Goal: Task Accomplishment & Management: Manage account settings

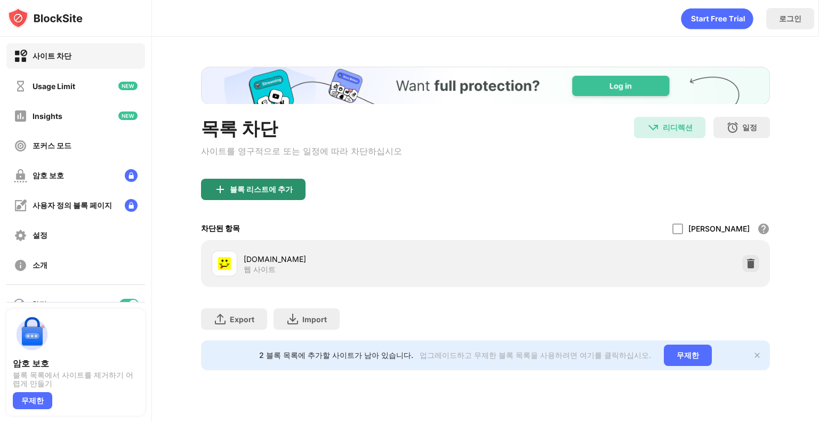
click at [278, 200] on div "블록 리스트에 추가" at bounding box center [253, 189] width 105 height 21
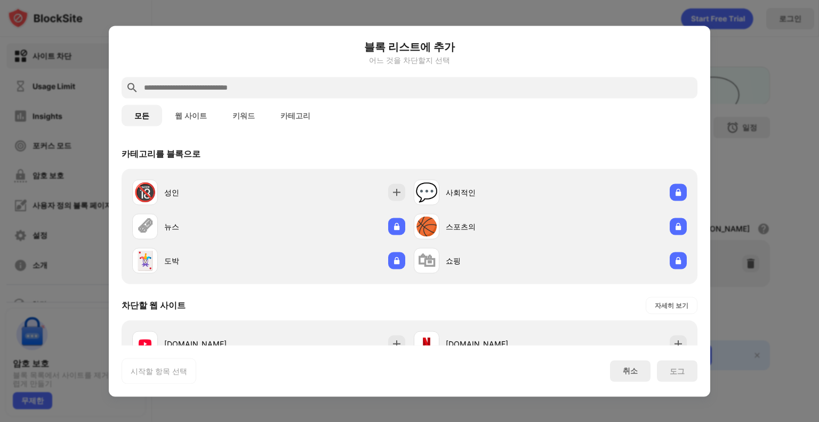
click at [209, 87] on input "text" at bounding box center [418, 87] width 551 height 13
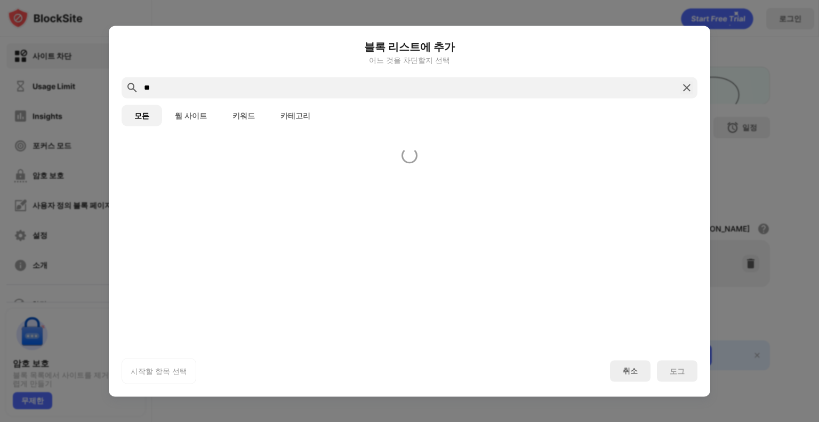
type input "*"
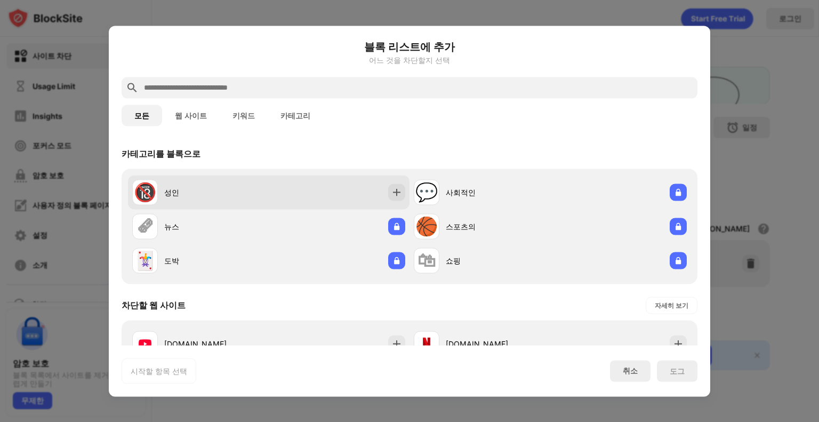
click at [392, 192] on img at bounding box center [397, 192] width 11 height 11
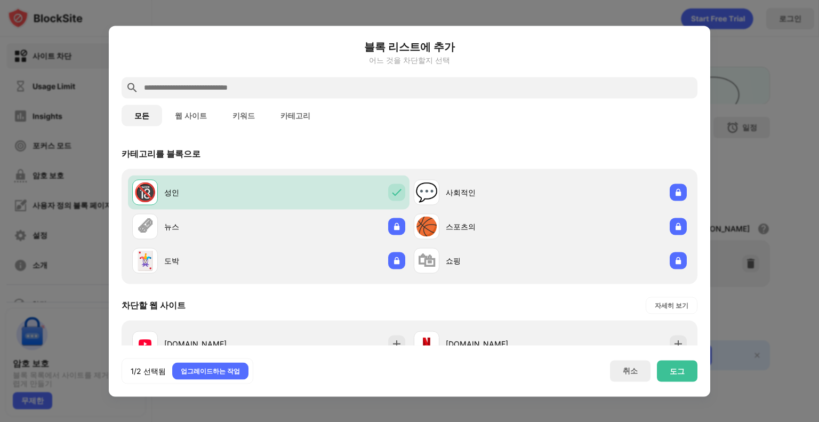
click at [312, 89] on input "text" at bounding box center [418, 87] width 551 height 13
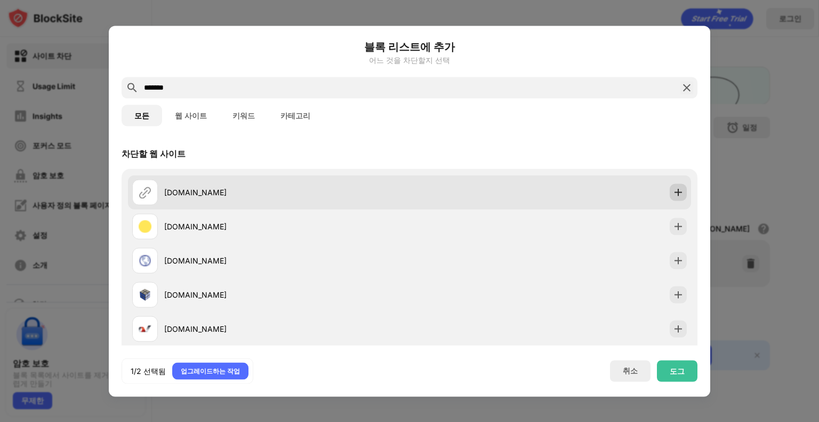
type input "*******"
click at [673, 191] on img at bounding box center [678, 192] width 11 height 11
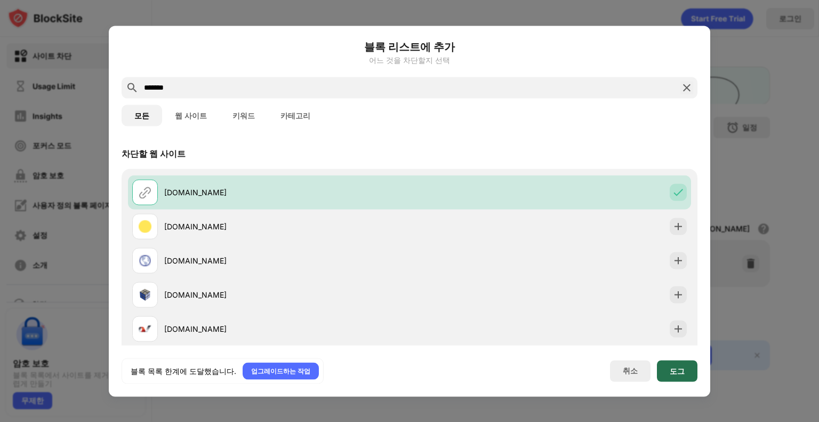
click at [671, 374] on div "도그" at bounding box center [677, 370] width 15 height 9
